Goal: Navigation & Orientation: Go to known website

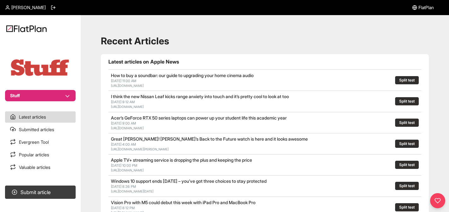
click at [34, 9] on span "[PERSON_NAME]" at bounding box center [28, 7] width 34 height 6
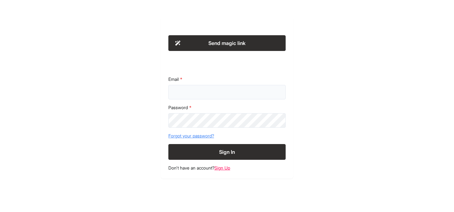
type input "**********"
